Goal: Navigation & Orientation: Find specific page/section

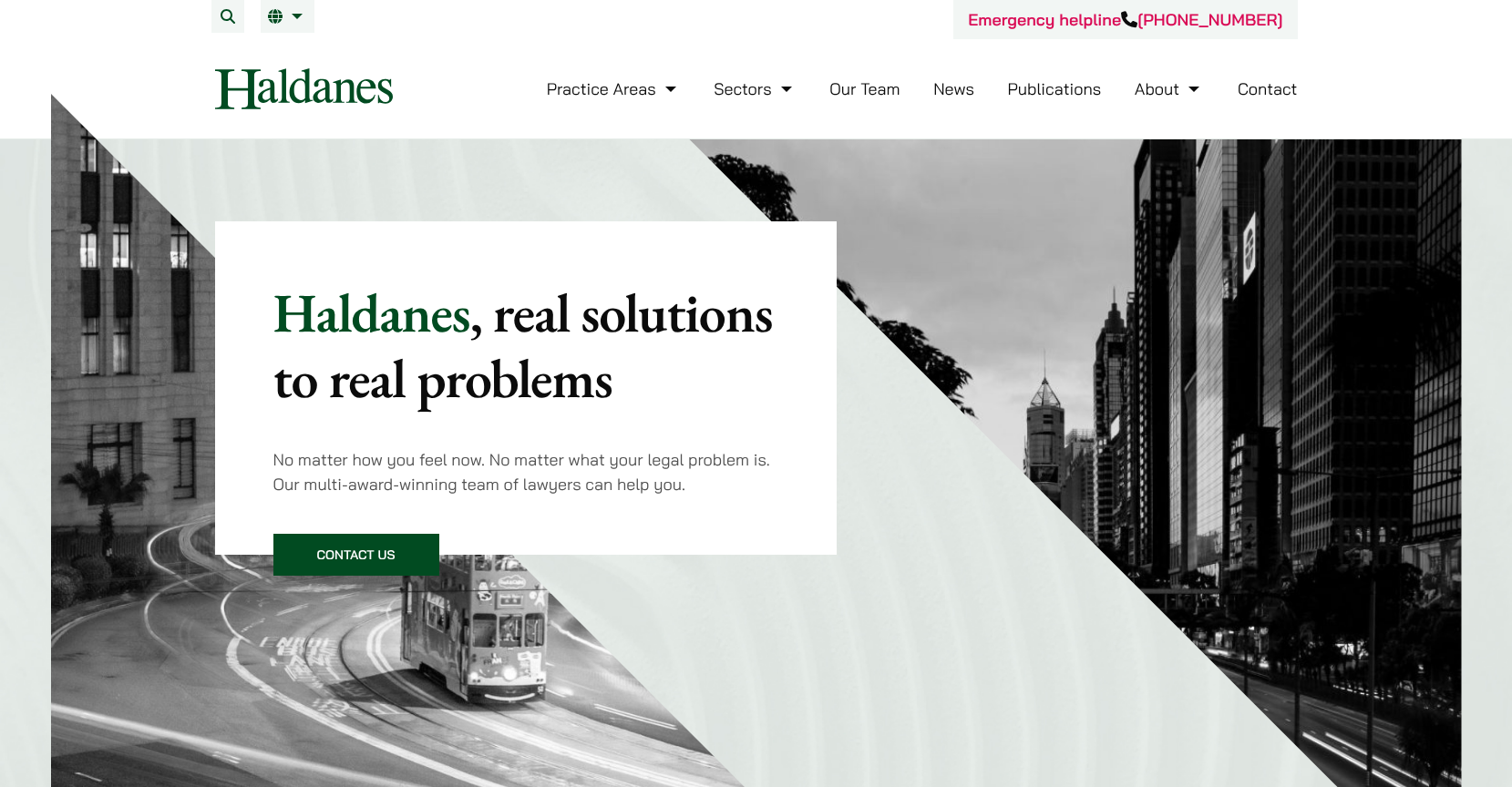
click at [864, 87] on link "Our Team" at bounding box center [864, 89] width 70 height 21
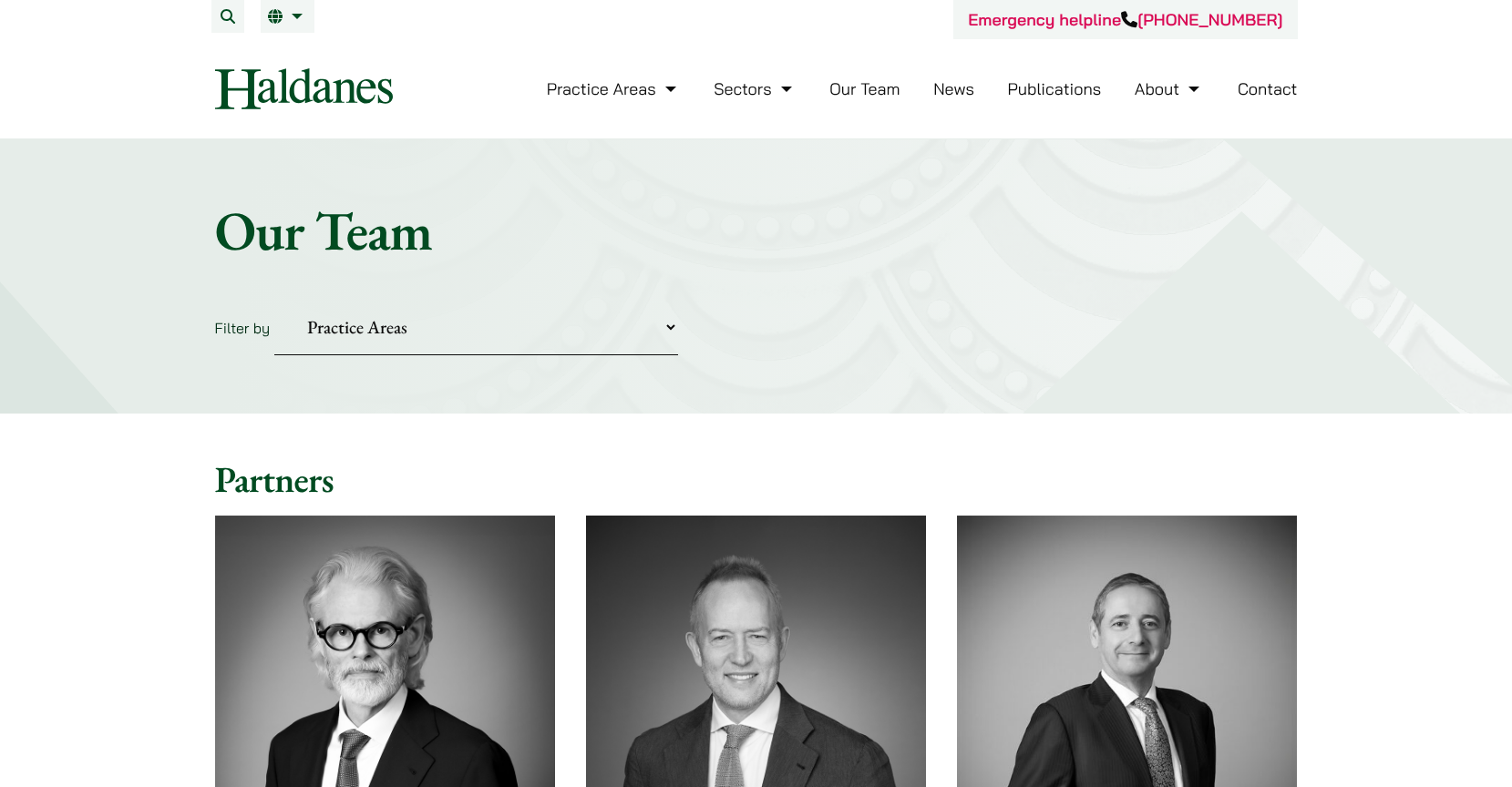
click at [964, 93] on link "News" at bounding box center [954, 89] width 41 height 21
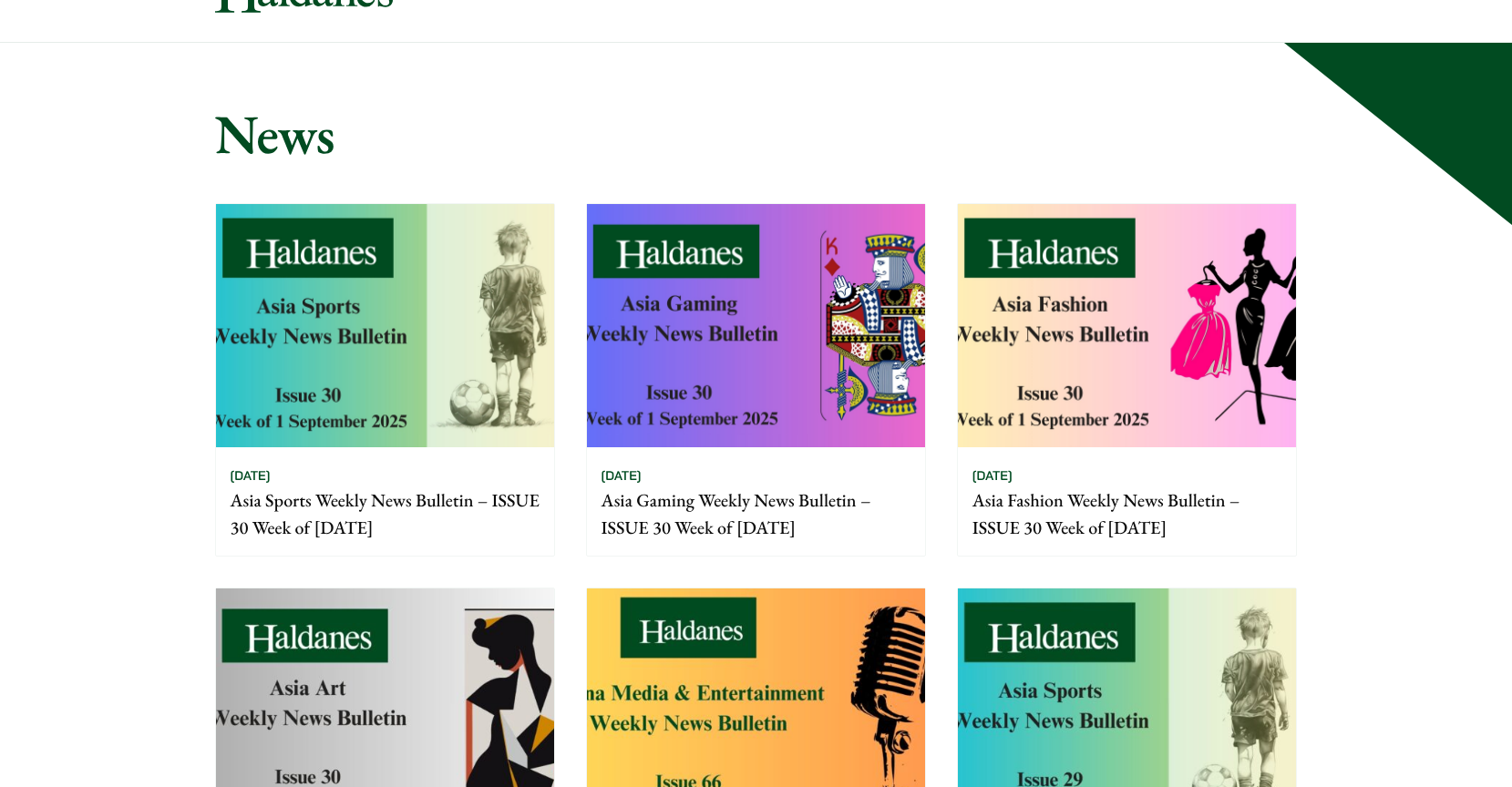
scroll to position [91, 0]
